Goal: Information Seeking & Learning: Learn about a topic

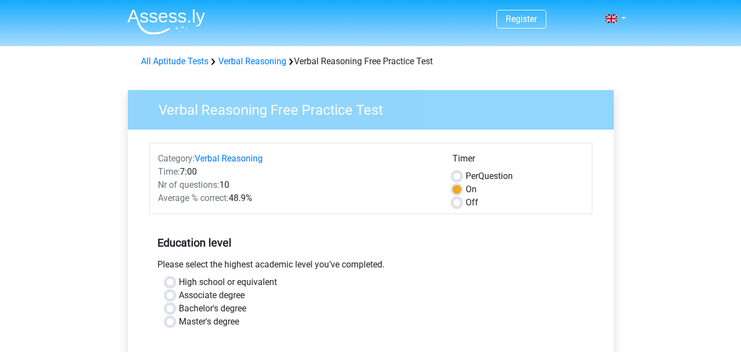
scroll to position [110, 0]
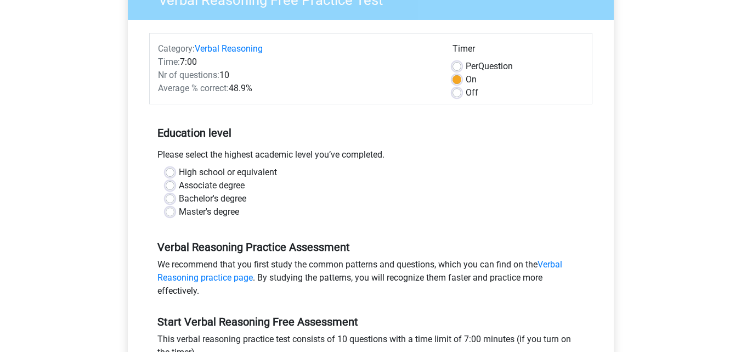
click at [179, 200] on label "Bachelor's degree" at bounding box center [212, 198] width 67 height 13
click at [170, 200] on input "Bachelor's degree" at bounding box center [170, 197] width 9 height 11
radio input "true"
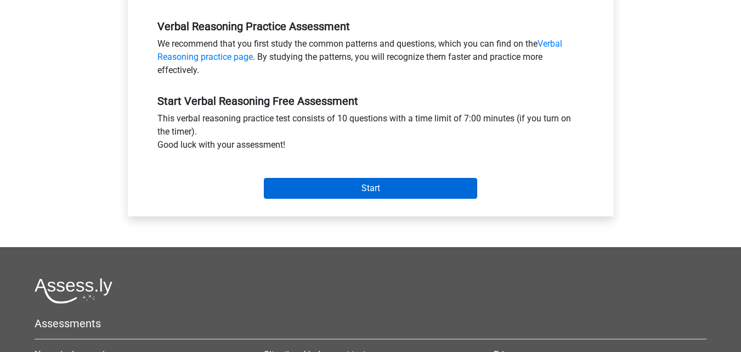
scroll to position [329, 0]
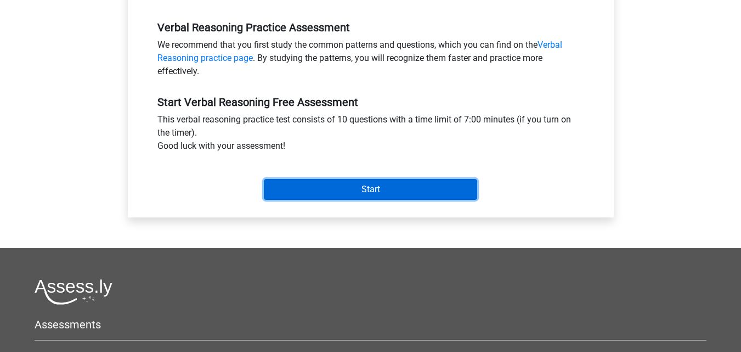
click at [325, 189] on input "Start" at bounding box center [370, 189] width 213 height 21
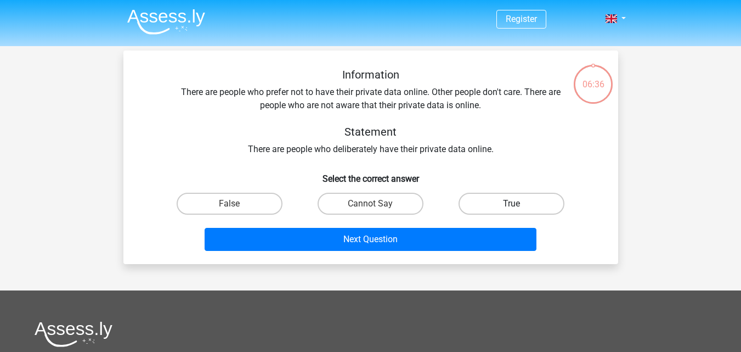
click at [500, 207] on label "True" at bounding box center [511, 204] width 106 height 22
click at [512, 207] on input "True" at bounding box center [515, 206] width 7 height 7
radio input "true"
click at [446, 252] on div "Next Question" at bounding box center [370, 241] width 423 height 27
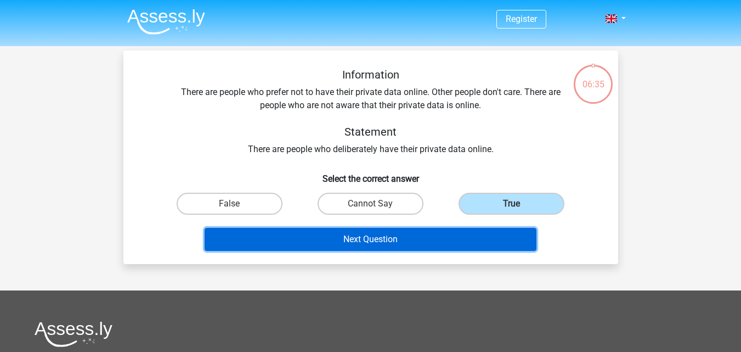
click at [445, 248] on button "Next Question" at bounding box center [371, 239] width 332 height 23
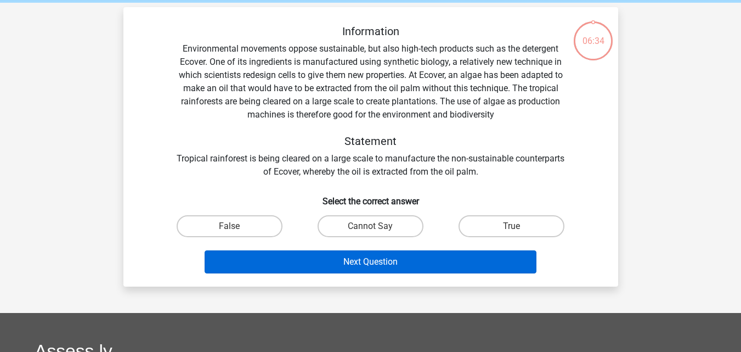
scroll to position [50, 0]
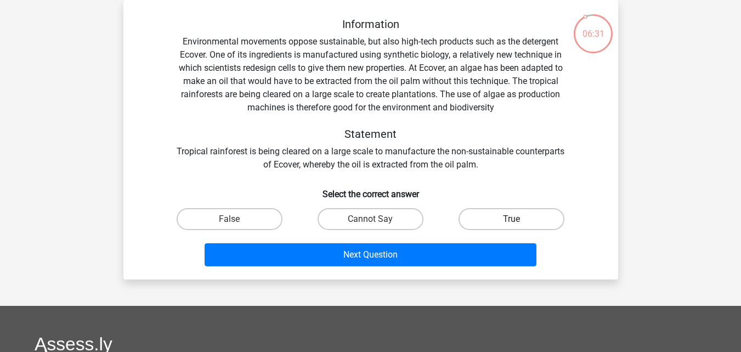
click at [497, 220] on label "True" at bounding box center [511, 219] width 106 height 22
click at [512, 220] on input "True" at bounding box center [515, 222] width 7 height 7
radio input "true"
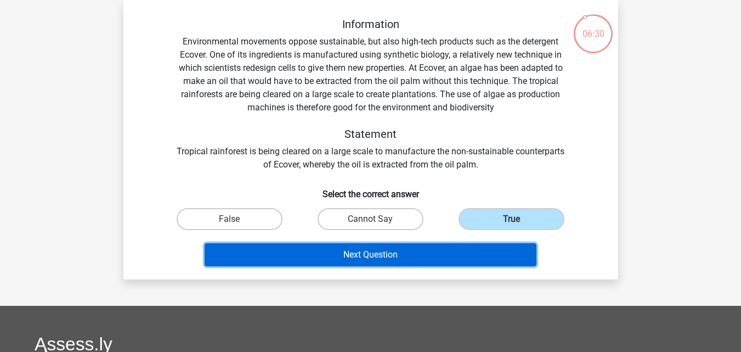
click at [464, 257] on button "Next Question" at bounding box center [371, 254] width 332 height 23
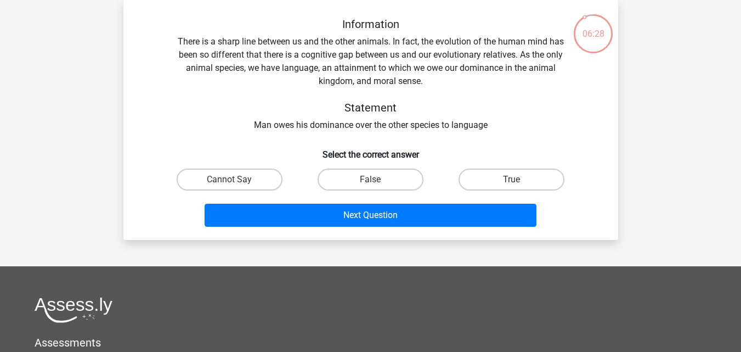
click at [376, 182] on input "False" at bounding box center [373, 182] width 7 height 7
radio input "true"
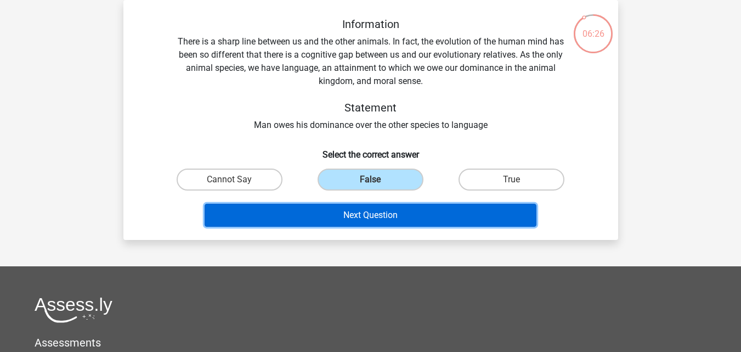
click at [381, 210] on button "Next Question" at bounding box center [371, 214] width 332 height 23
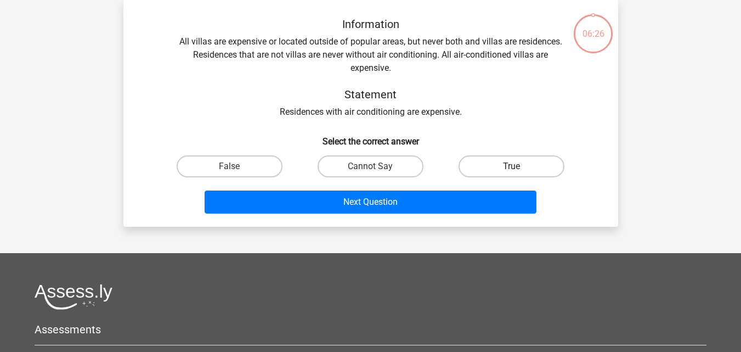
click at [490, 168] on label "True" at bounding box center [511, 166] width 106 height 22
click at [512, 168] on input "True" at bounding box center [515, 169] width 7 height 7
radio input "true"
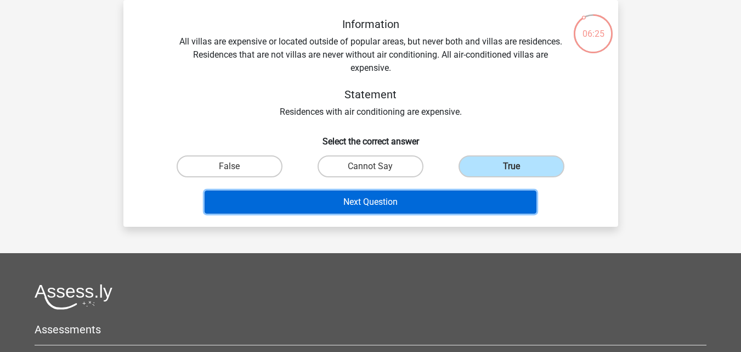
click at [483, 205] on button "Next Question" at bounding box center [371, 201] width 332 height 23
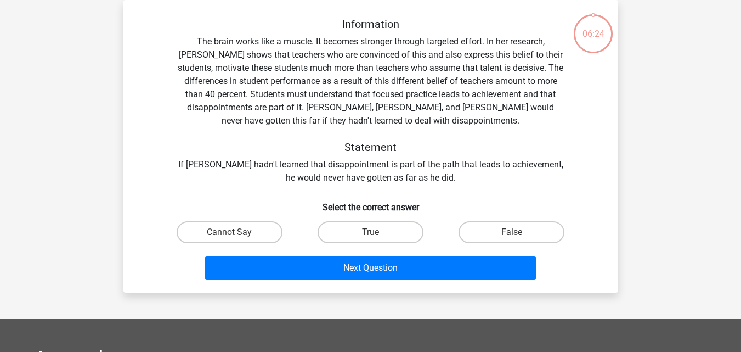
click at [516, 236] on input "False" at bounding box center [515, 235] width 7 height 7
radio input "true"
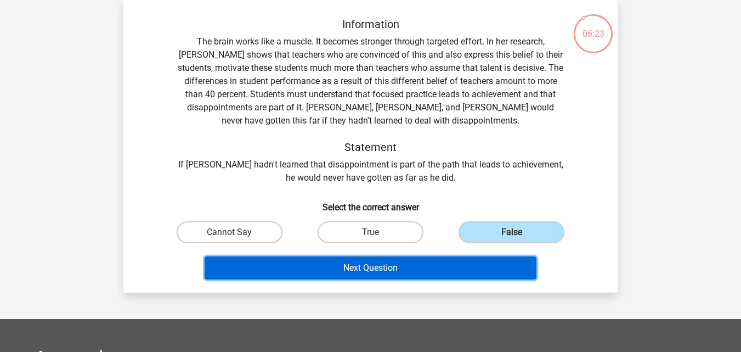
click at [486, 269] on button "Next Question" at bounding box center [371, 267] width 332 height 23
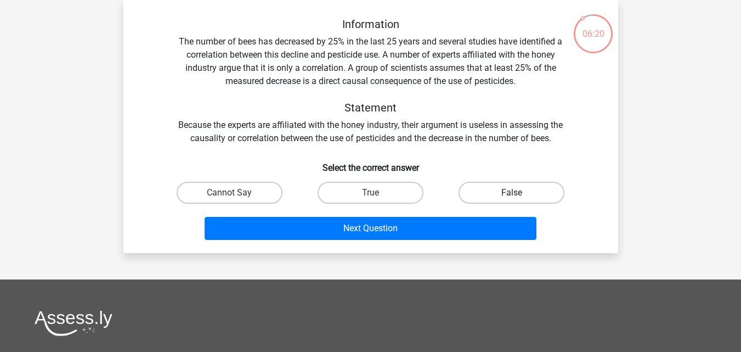
click at [502, 191] on label "False" at bounding box center [511, 193] width 106 height 22
click at [512, 193] on input "False" at bounding box center [515, 196] width 7 height 7
radio input "true"
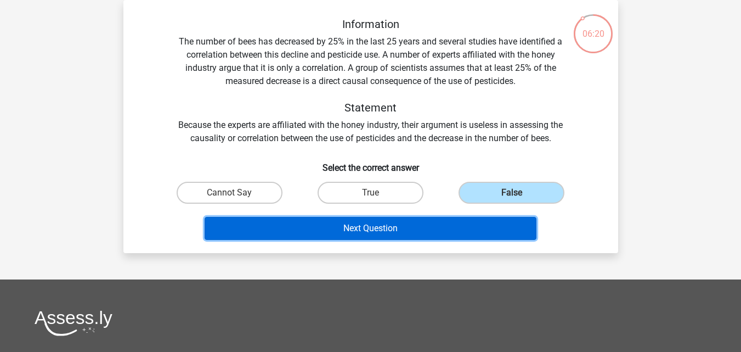
click at [483, 233] on button "Next Question" at bounding box center [371, 228] width 332 height 23
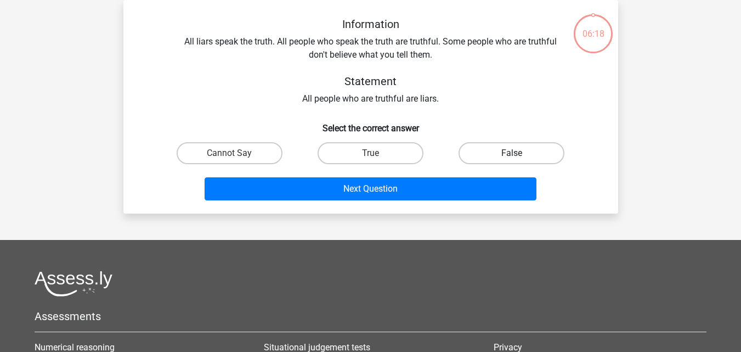
click at [496, 155] on label "False" at bounding box center [511, 153] width 106 height 22
click at [512, 155] on input "False" at bounding box center [515, 156] width 7 height 7
radio input "true"
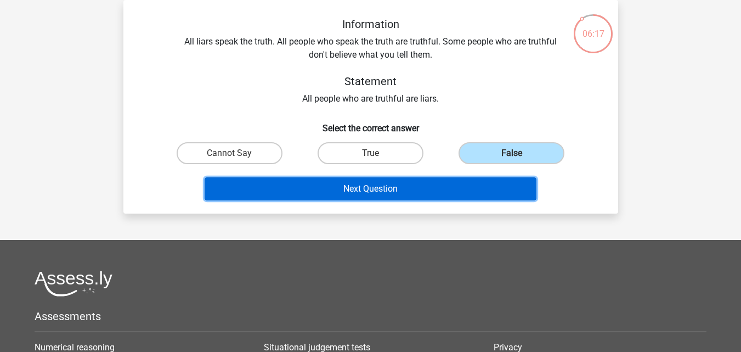
click at [464, 197] on button "Next Question" at bounding box center [371, 188] width 332 height 23
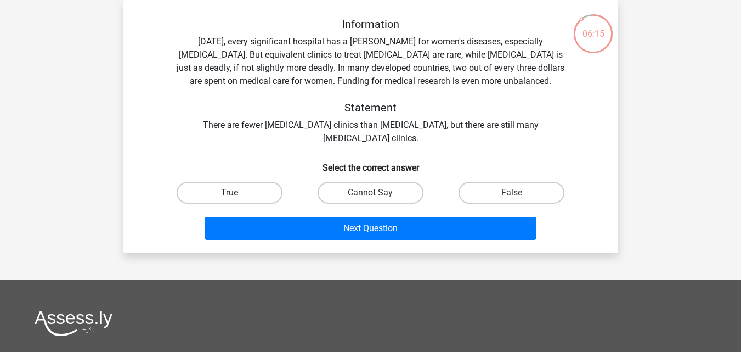
click at [221, 194] on label "True" at bounding box center [230, 193] width 106 height 22
click at [229, 194] on input "True" at bounding box center [232, 196] width 7 height 7
radio input "true"
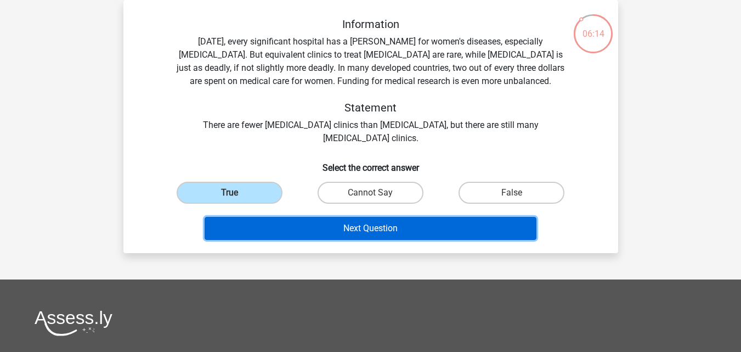
click at [316, 230] on button "Next Question" at bounding box center [371, 228] width 332 height 23
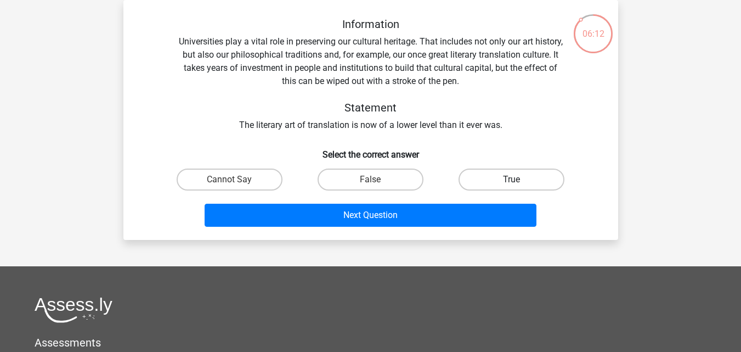
click at [508, 176] on label "True" at bounding box center [511, 179] width 106 height 22
click at [512, 179] on input "True" at bounding box center [515, 182] width 7 height 7
radio input "true"
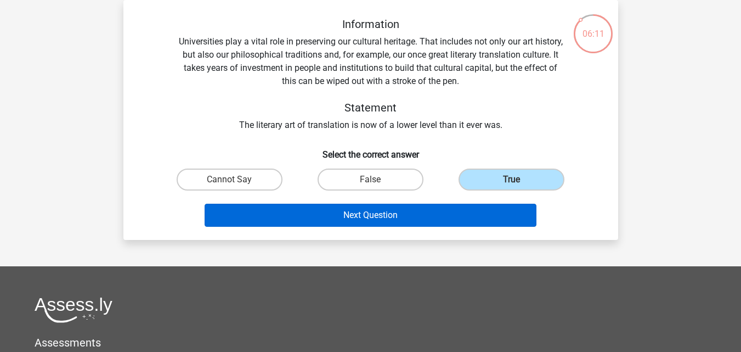
drag, startPoint x: 472, startPoint y: 231, endPoint x: 473, endPoint y: 220, distance: 11.0
click at [474, 223] on div "Information Universities play a vital role in preserving our cultural heritage.…" at bounding box center [370, 120] width 495 height 240
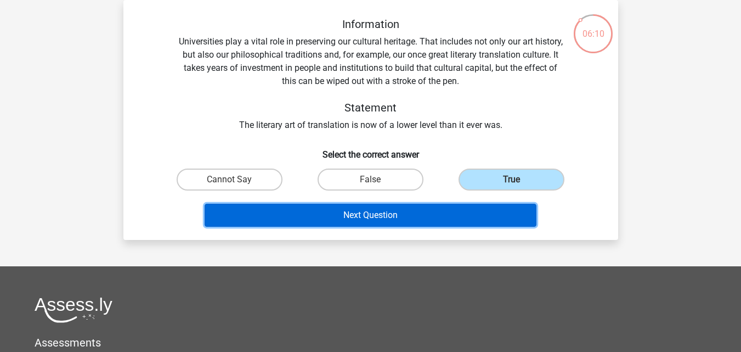
click at [470, 221] on button "Next Question" at bounding box center [371, 214] width 332 height 23
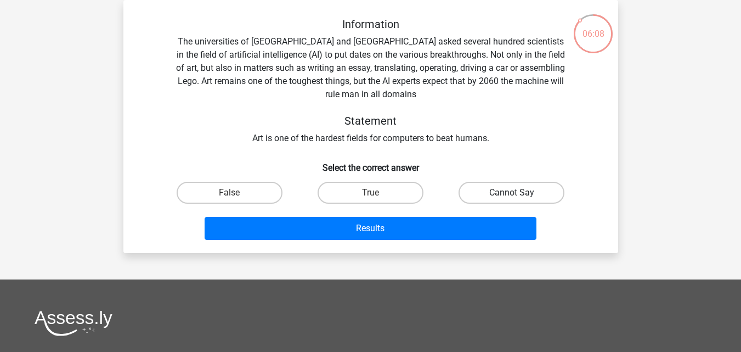
click at [494, 198] on label "Cannot Say" at bounding box center [511, 193] width 106 height 22
click at [512, 198] on input "Cannot Say" at bounding box center [515, 196] width 7 height 7
radio input "true"
click at [489, 244] on div "Results" at bounding box center [370, 230] width 423 height 27
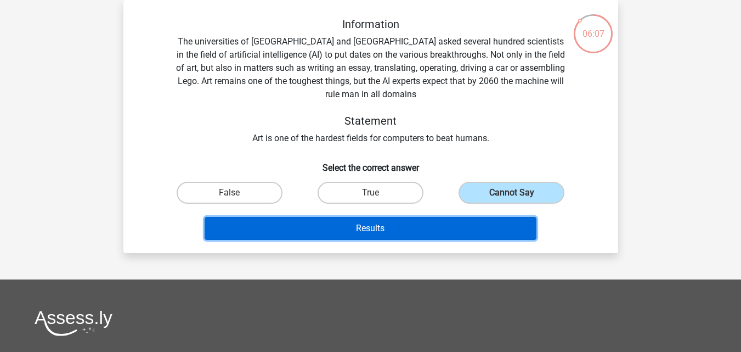
click at [490, 236] on button "Results" at bounding box center [371, 228] width 332 height 23
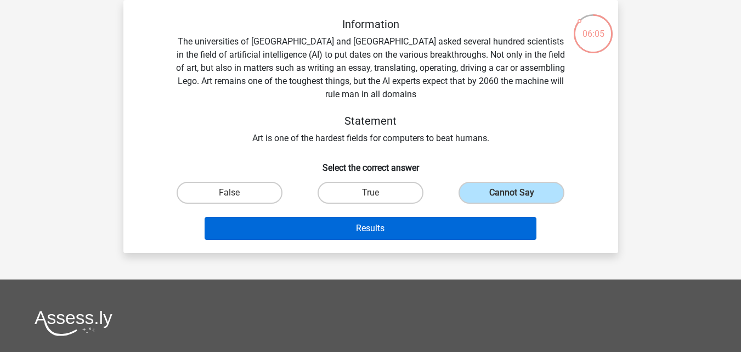
click at [359, 233] on button "Results" at bounding box center [371, 228] width 332 height 23
